Goal: Use online tool/utility: Use online tool/utility

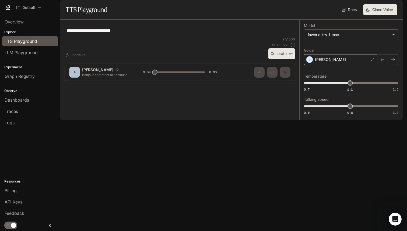
click at [343, 65] on div "[PERSON_NAME]" at bounding box center [340, 59] width 73 height 11
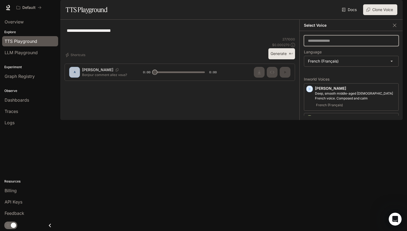
click at [333, 43] on input "text" at bounding box center [351, 40] width 94 height 5
click at [395, 28] on icon "button" at bounding box center [394, 25] width 5 height 5
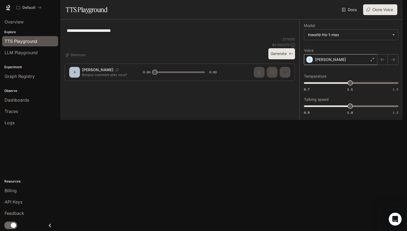
click at [329, 65] on div "[PERSON_NAME]" at bounding box center [340, 59] width 73 height 11
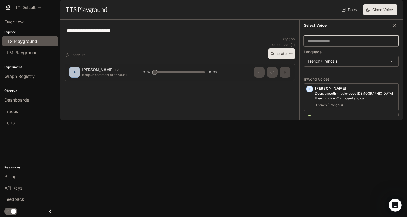
click at [330, 43] on input "text" at bounding box center [351, 40] width 94 height 5
click at [333, 86] on div "​ Language French (Français) ***** ​ Inworld Voices [PERSON_NAME], smooth middl…" at bounding box center [351, 75] width 103 height 89
click at [227, 59] on div "Shortcuts" at bounding box center [166, 55] width 202 height 9
click at [278, 59] on button "Generate ⌘⏎" at bounding box center [281, 53] width 27 height 11
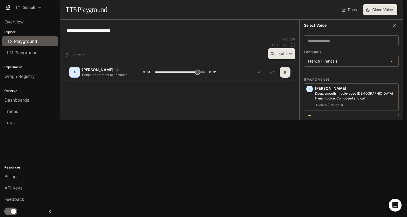
type input "*"
click at [131, 34] on textarea "**********" at bounding box center [180, 30] width 226 height 6
click at [395, 27] on icon "button" at bounding box center [394, 24] width 3 height 3
